Goal: Obtain resource: Download file/media

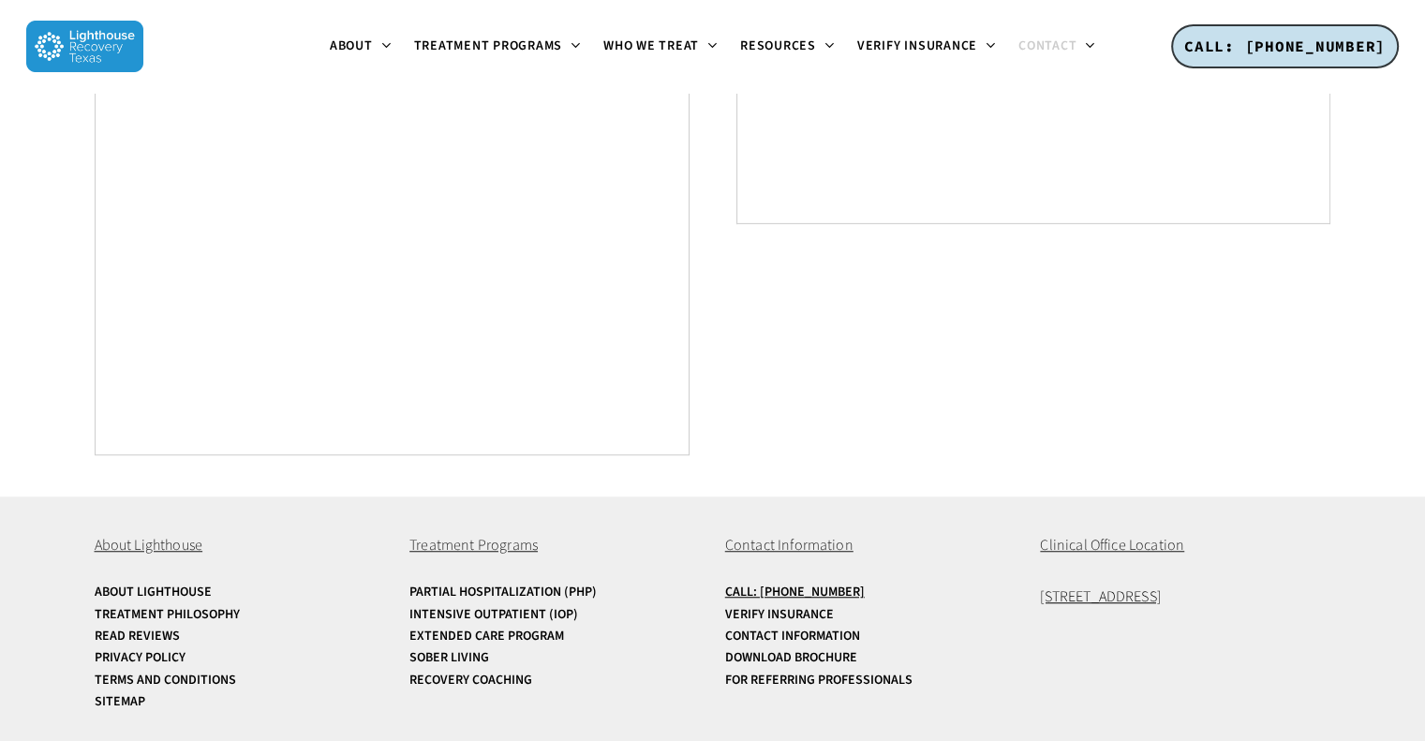
scroll to position [1246, 0]
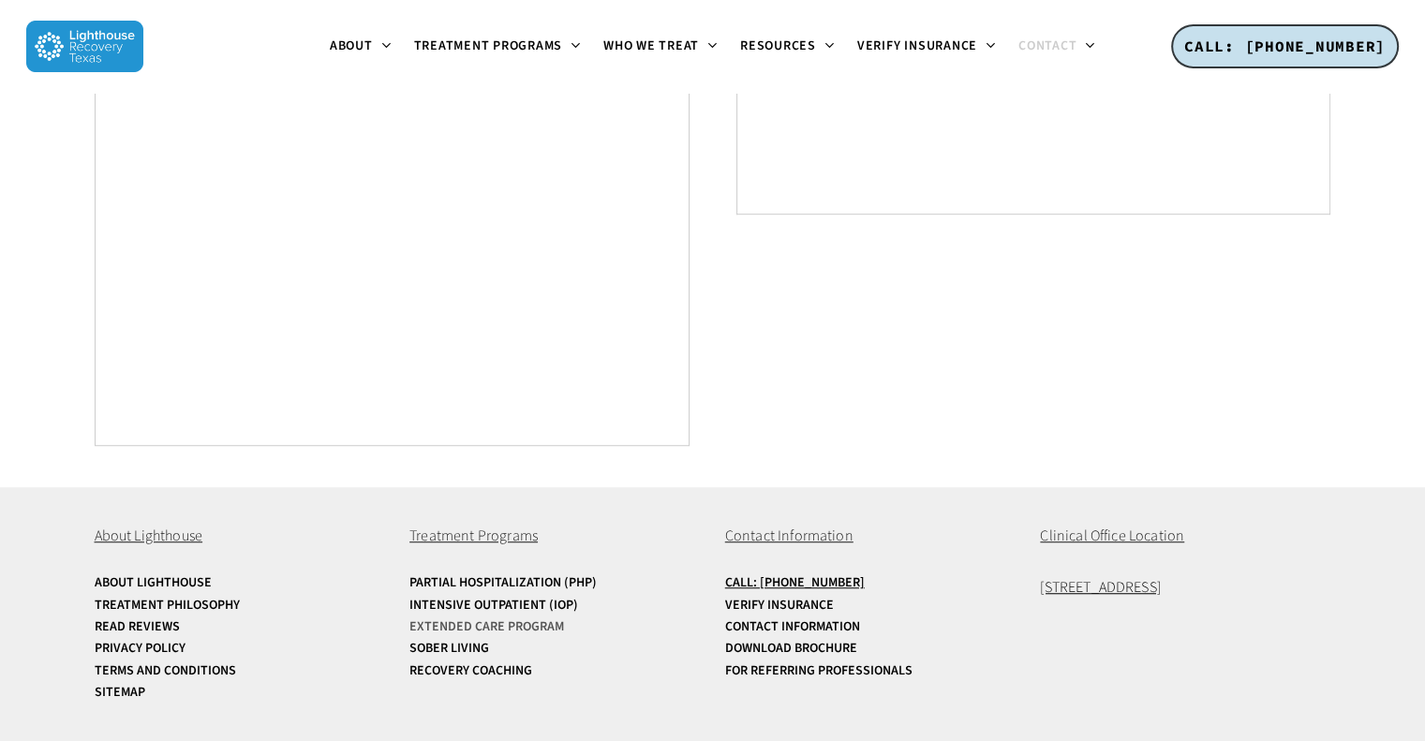
click at [510, 630] on link "Extended Care Program" at bounding box center [554, 627] width 290 height 14
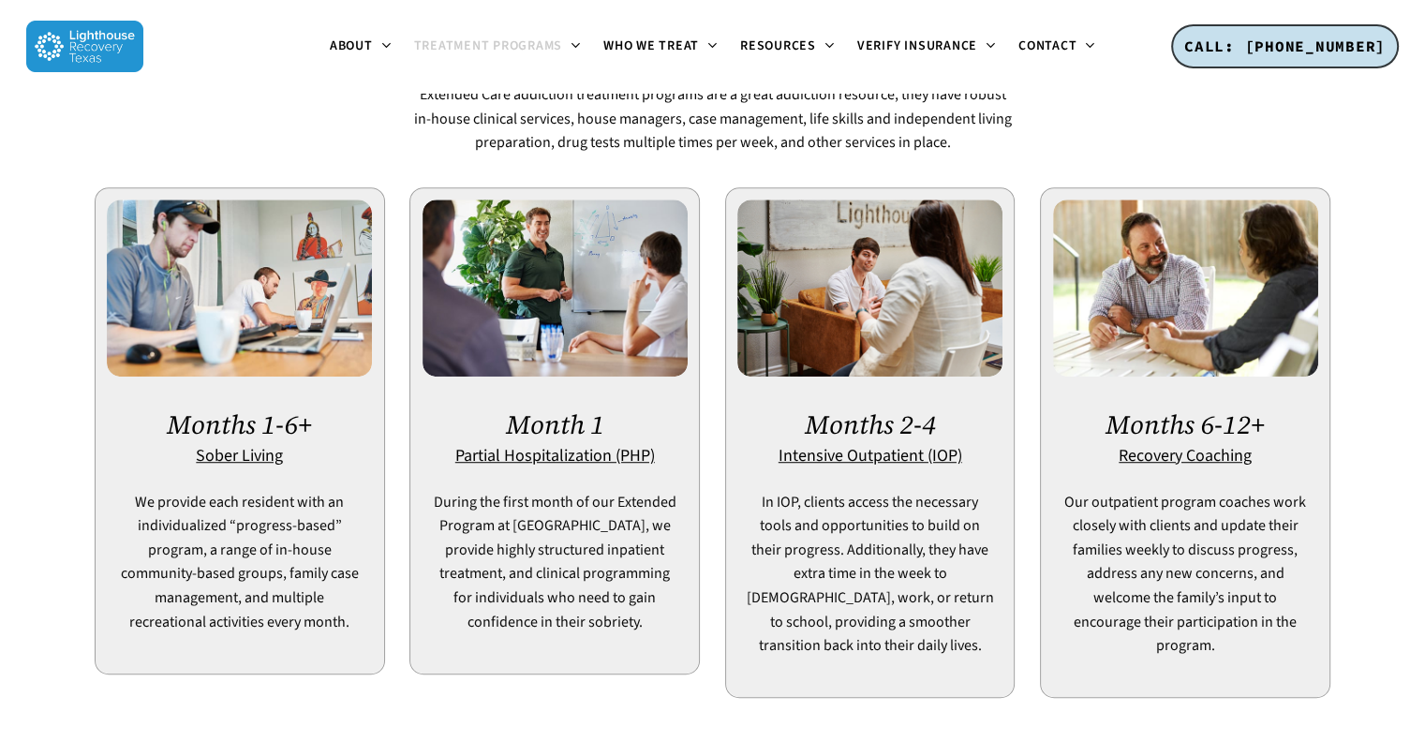
scroll to position [1218, 0]
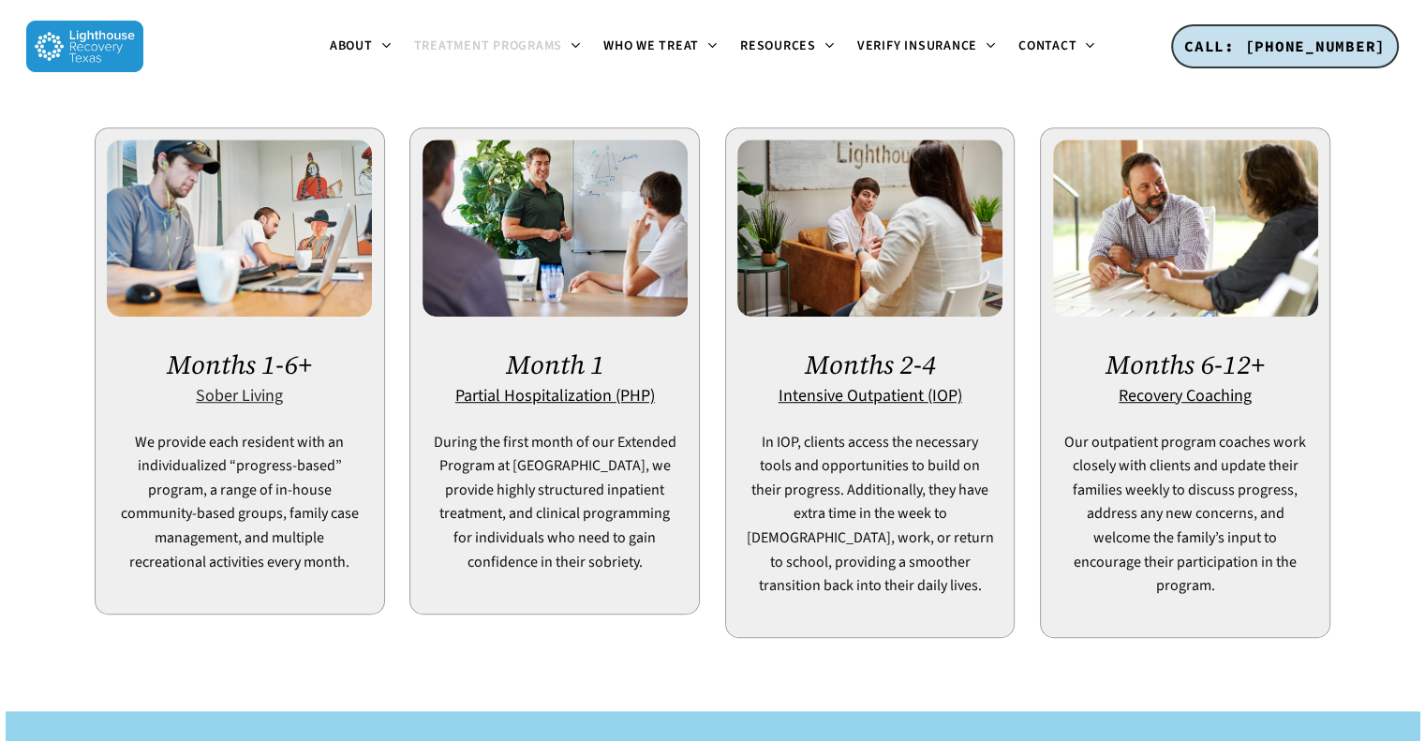
click at [235, 384] on u "Sober Living" at bounding box center [239, 395] width 87 height 23
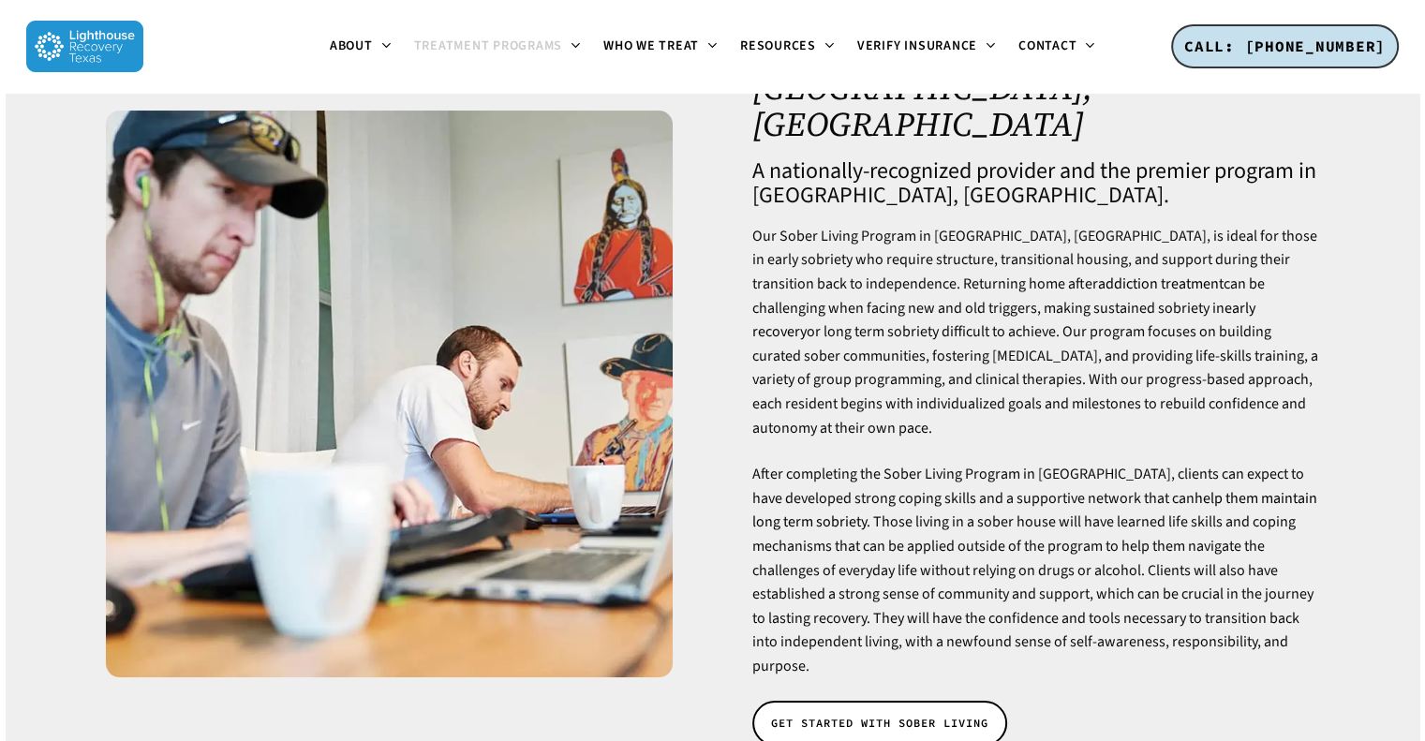
scroll to position [187, 0]
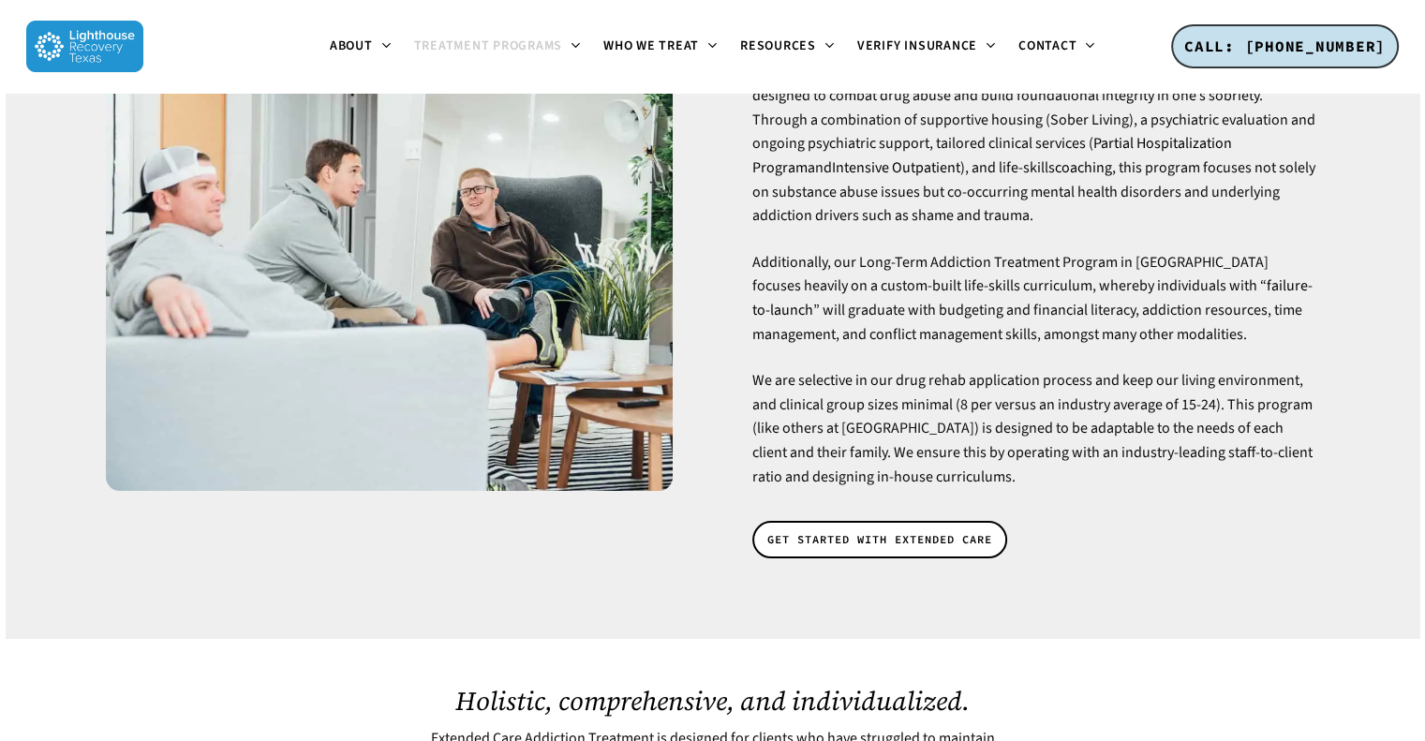
scroll to position [292, 0]
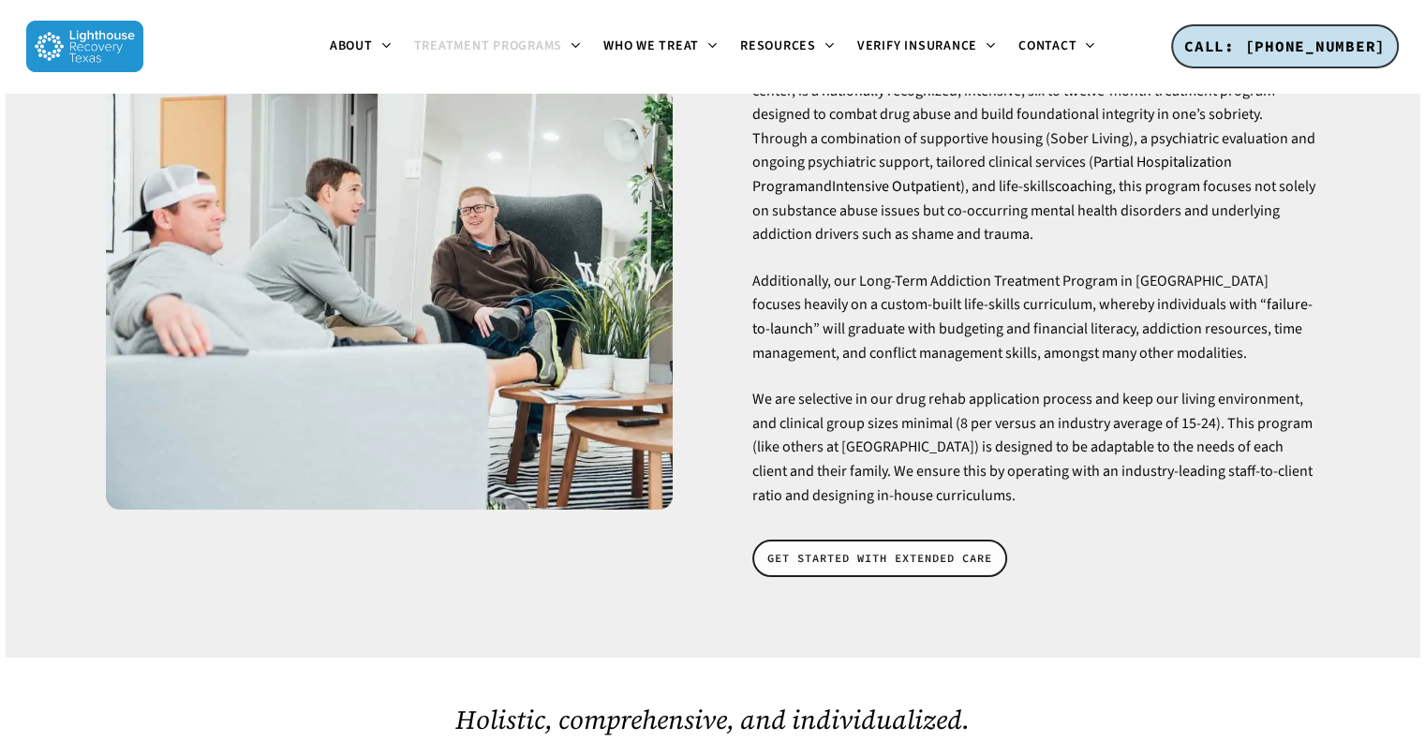
click at [910, 549] on span "GET STARTED WITH EXTENDED CARE" at bounding box center [879, 558] width 225 height 19
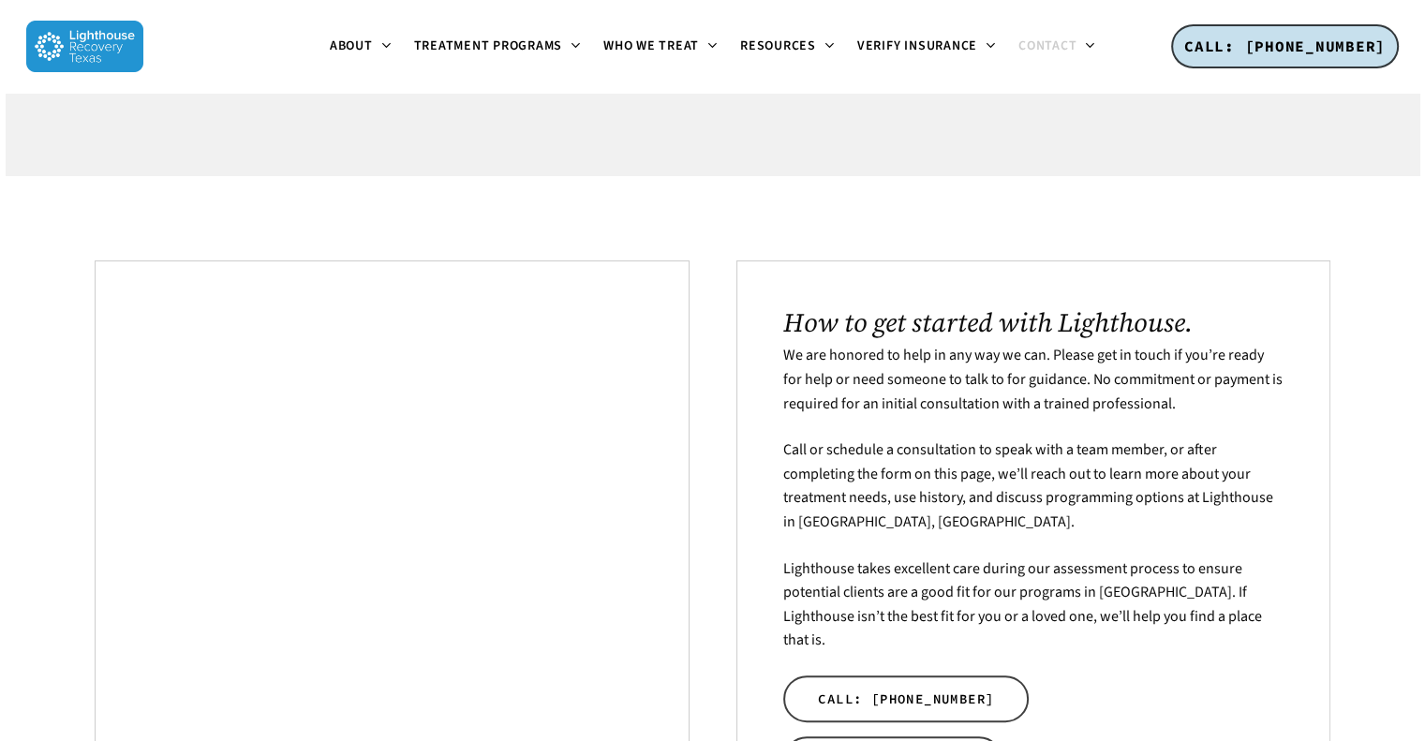
scroll to position [468, 0]
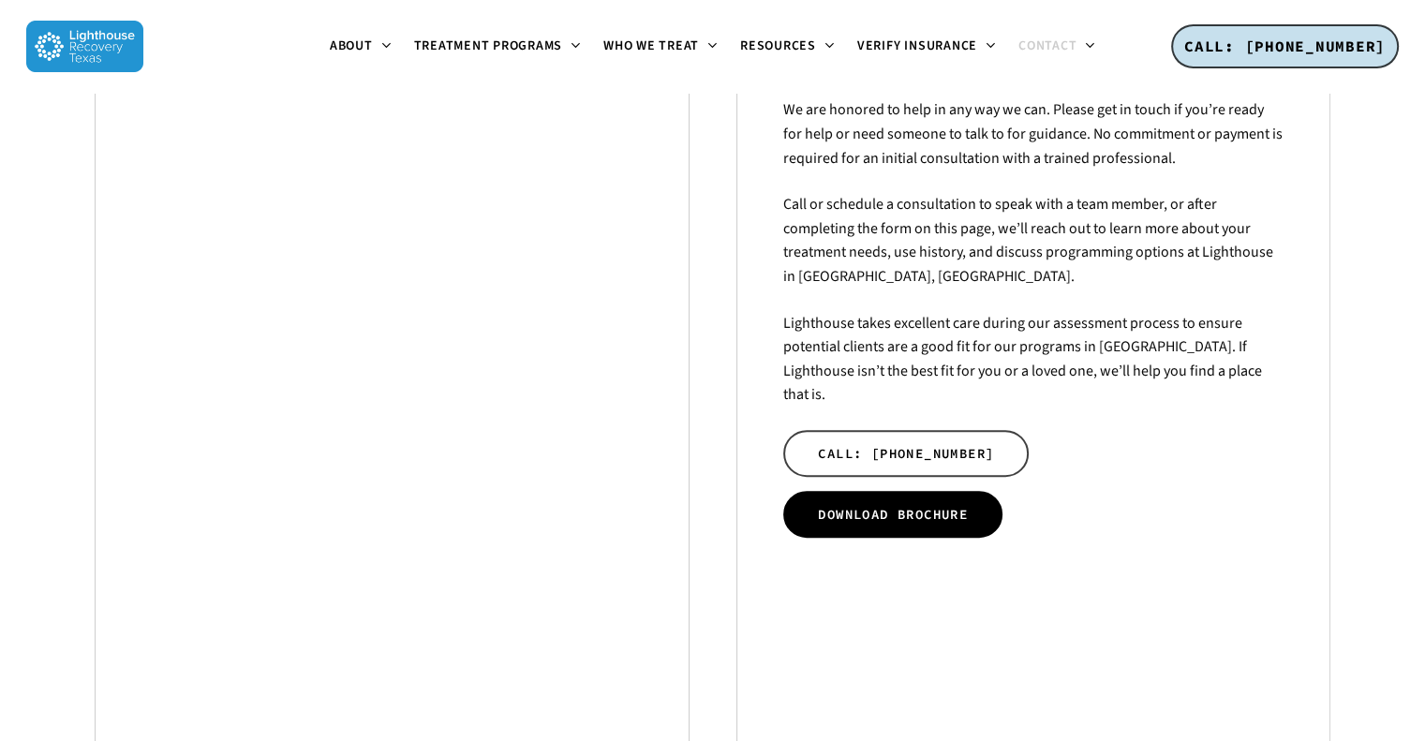
click at [874, 491] on link "DOWNLOAD BROCHURE" at bounding box center [892, 514] width 219 height 47
